Goal: Information Seeking & Learning: Understand process/instructions

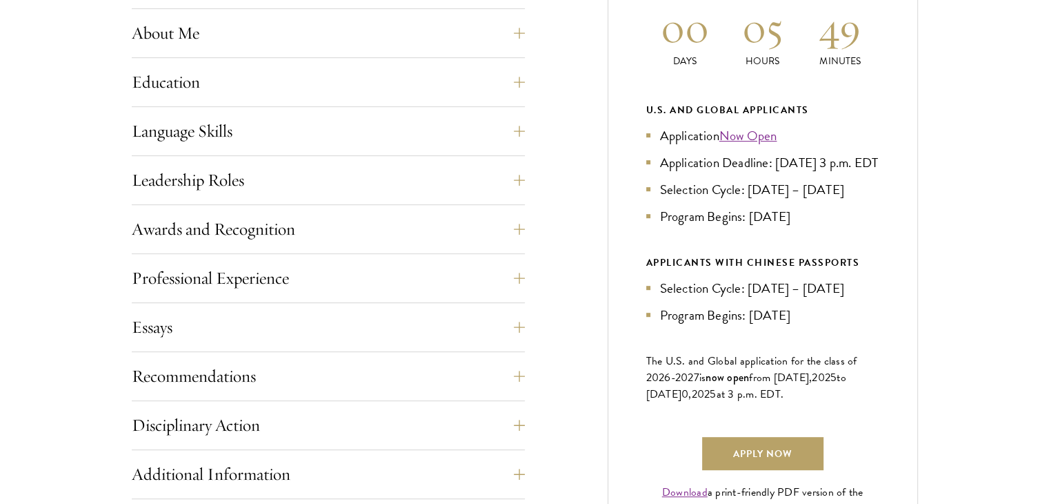
scroll to position [682, 0]
click at [264, 175] on button "Leadership Roles" at bounding box center [338, 179] width 393 height 33
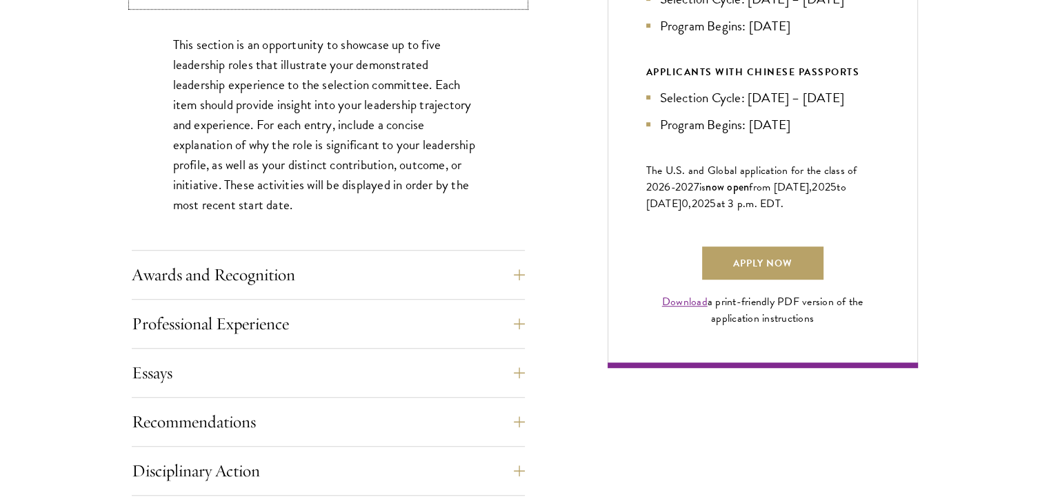
scroll to position [894, 0]
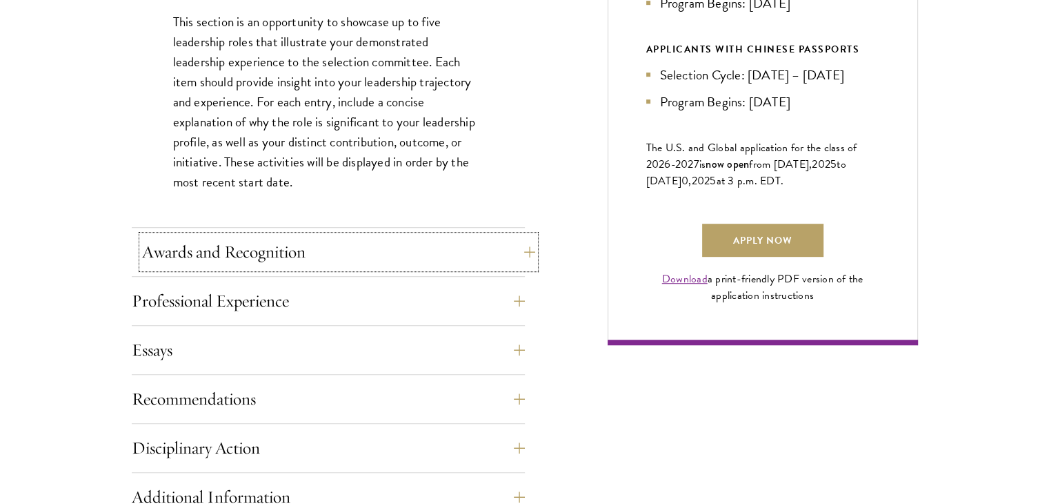
click at [290, 256] on button "Awards and Recognition" at bounding box center [338, 251] width 393 height 33
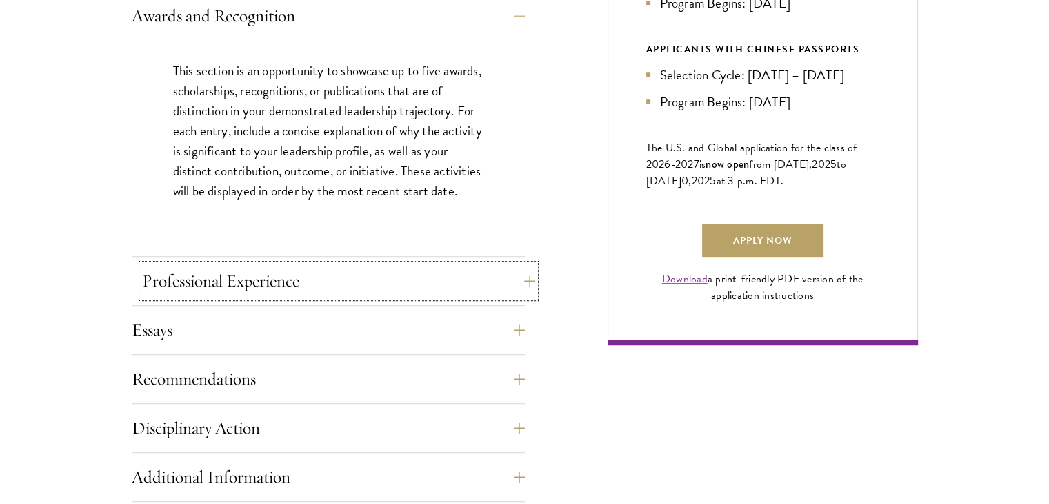
click at [293, 272] on button "Professional Experience" at bounding box center [338, 280] width 393 height 33
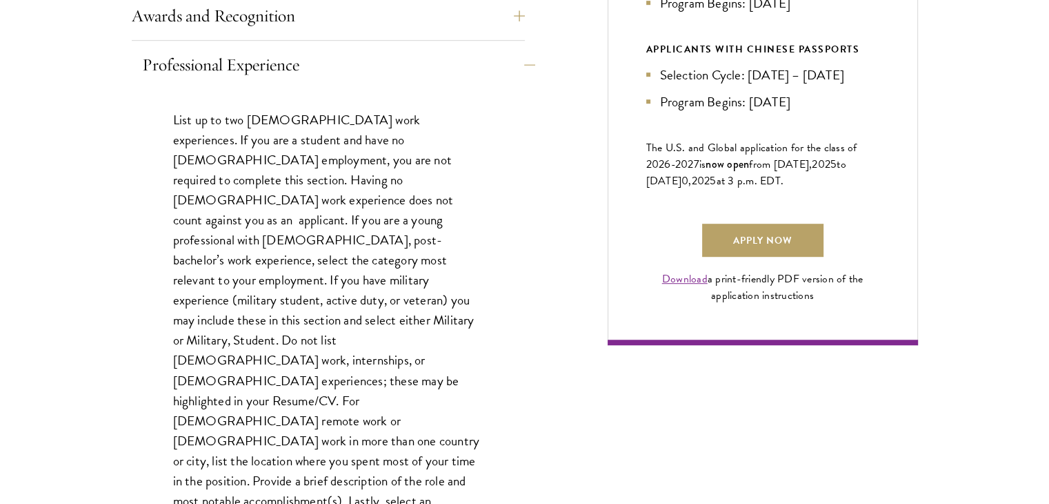
click at [293, 272] on p "List up to two [DEMOGRAPHIC_DATA] work experiences. If you are a student and ha…" at bounding box center [328, 330] width 310 height 441
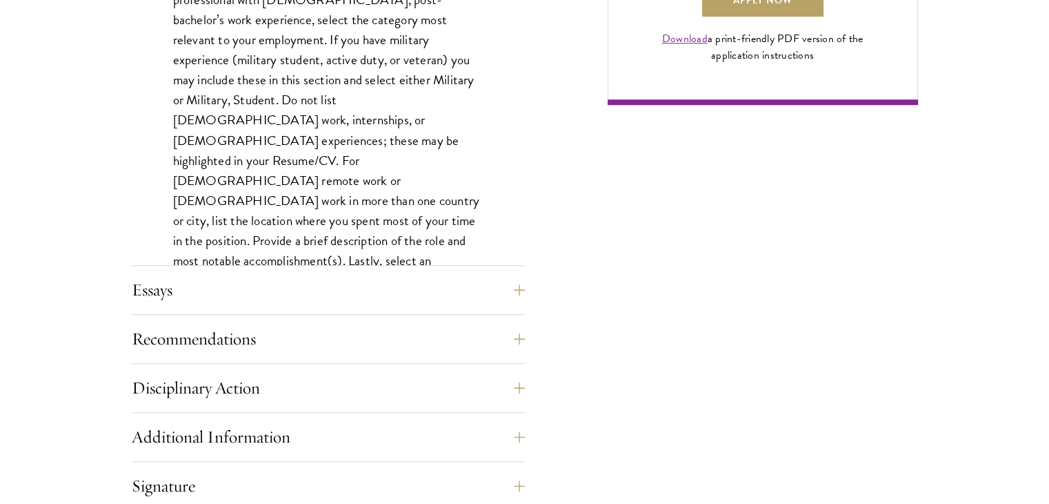
scroll to position [1134, 0]
click at [275, 284] on button "Essays" at bounding box center [338, 289] width 393 height 33
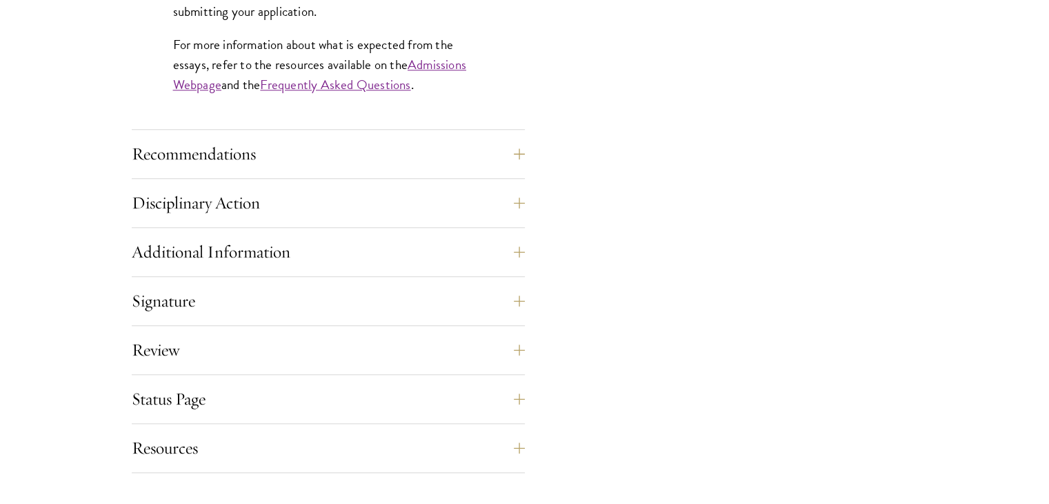
scroll to position [1354, 0]
click at [279, 310] on button "Signature" at bounding box center [338, 299] width 393 height 33
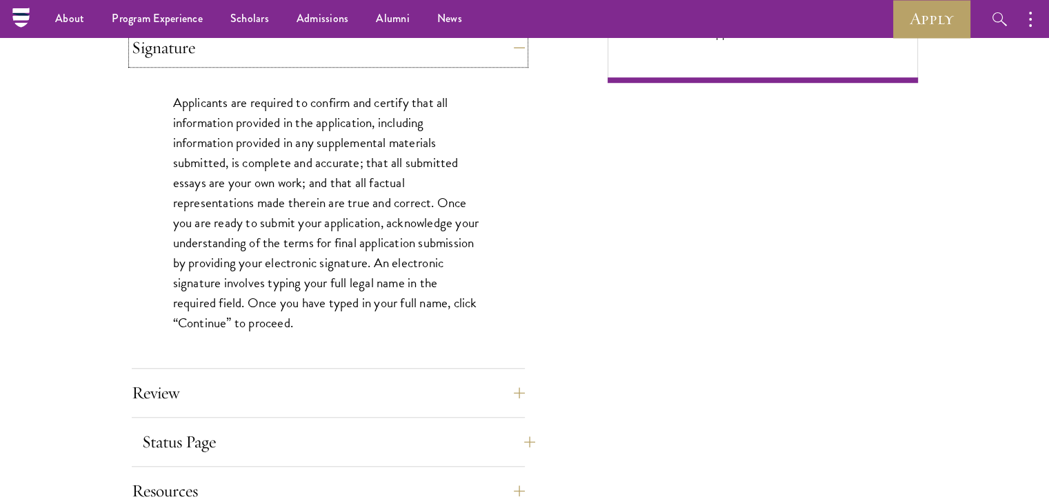
scroll to position [1134, 0]
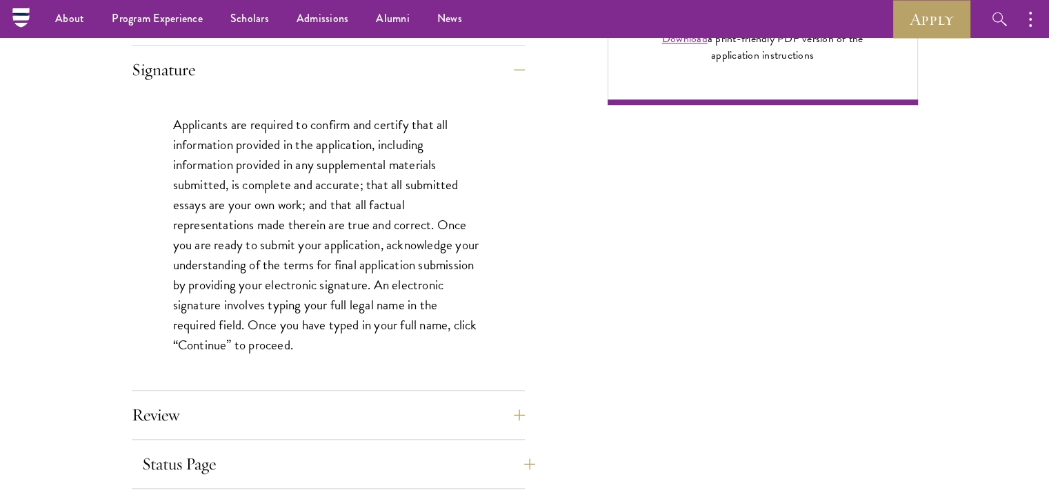
click at [279, 310] on p "Applicants are required to confirm and certify that all information provided in…" at bounding box center [328, 235] width 310 height 241
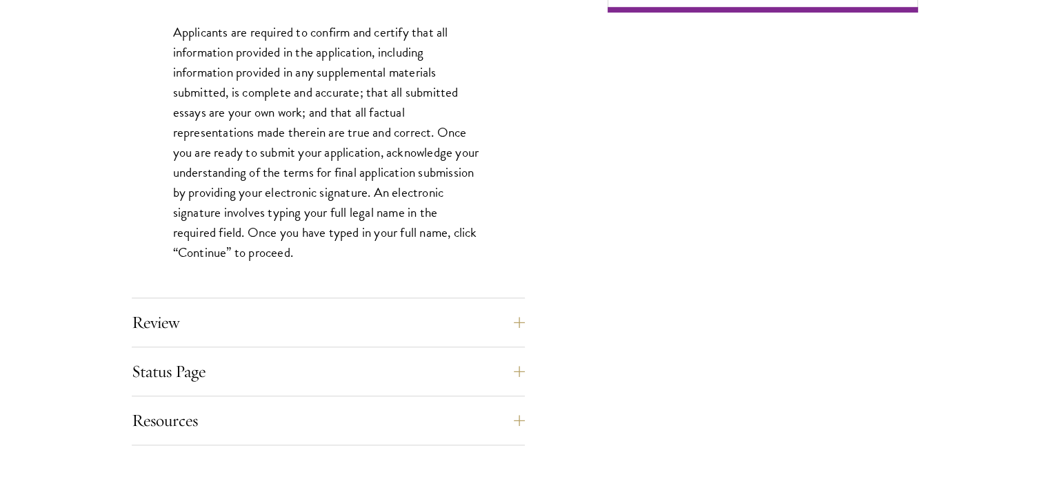
scroll to position [1236, 0]
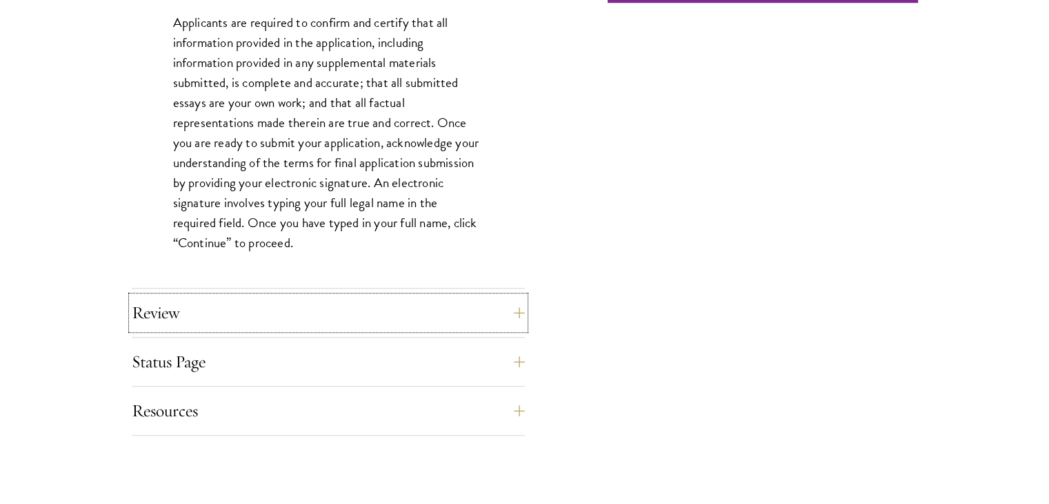
click at [279, 307] on button "Review" at bounding box center [328, 312] width 393 height 33
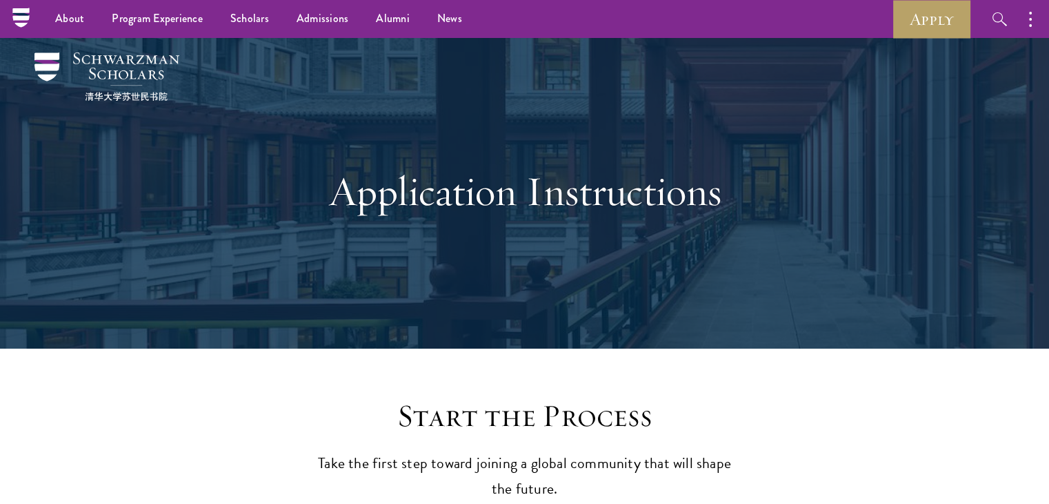
scroll to position [0, 0]
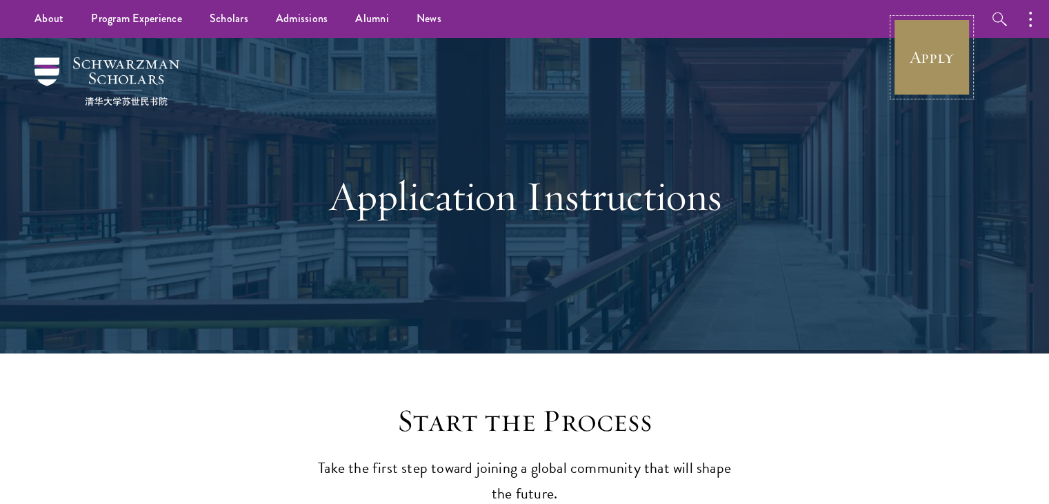
click at [916, 63] on link "Apply" at bounding box center [931, 57] width 77 height 77
